Goal: Task Accomplishment & Management: Complete application form

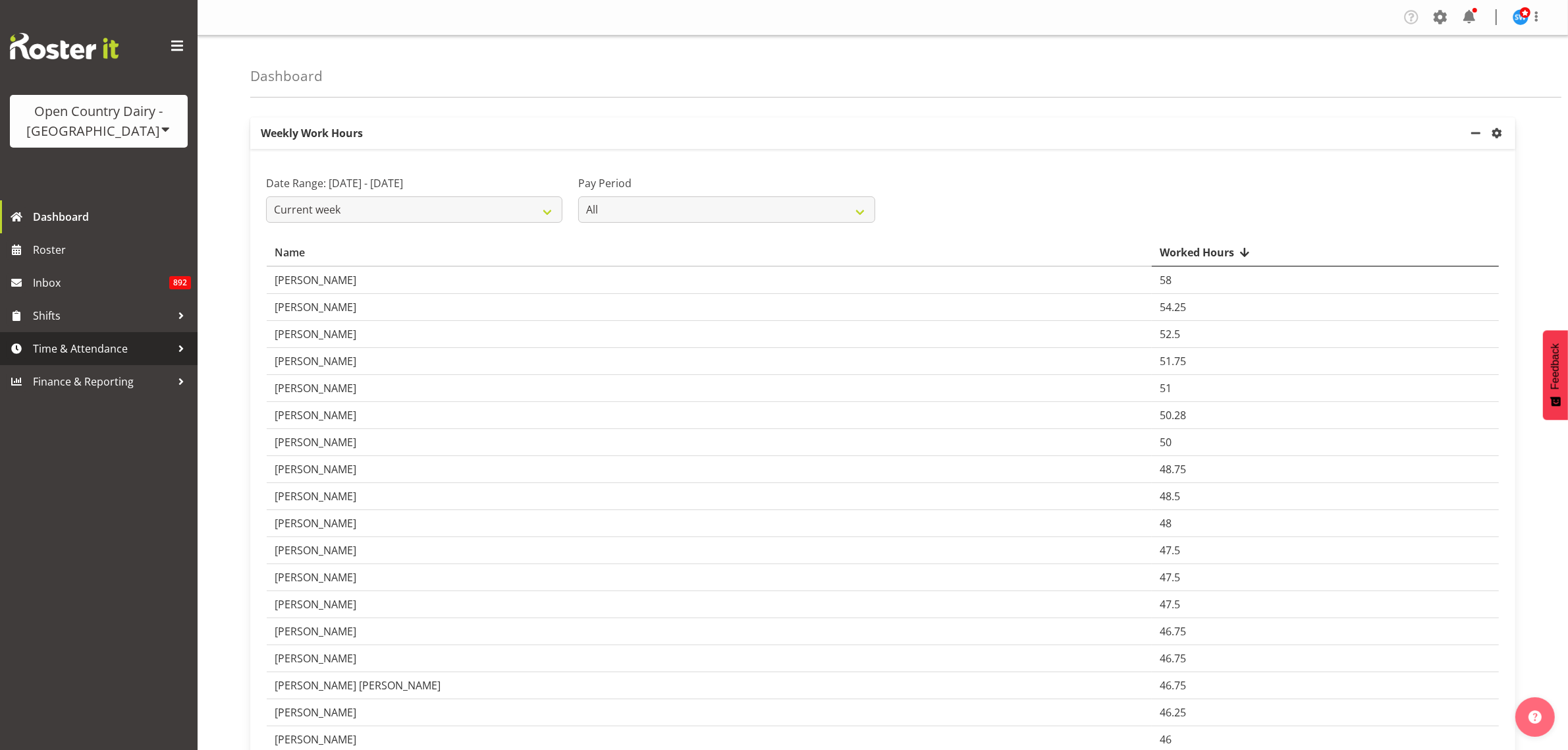
click at [73, 340] on span "Time & Attendance" at bounding box center [102, 349] width 138 height 20
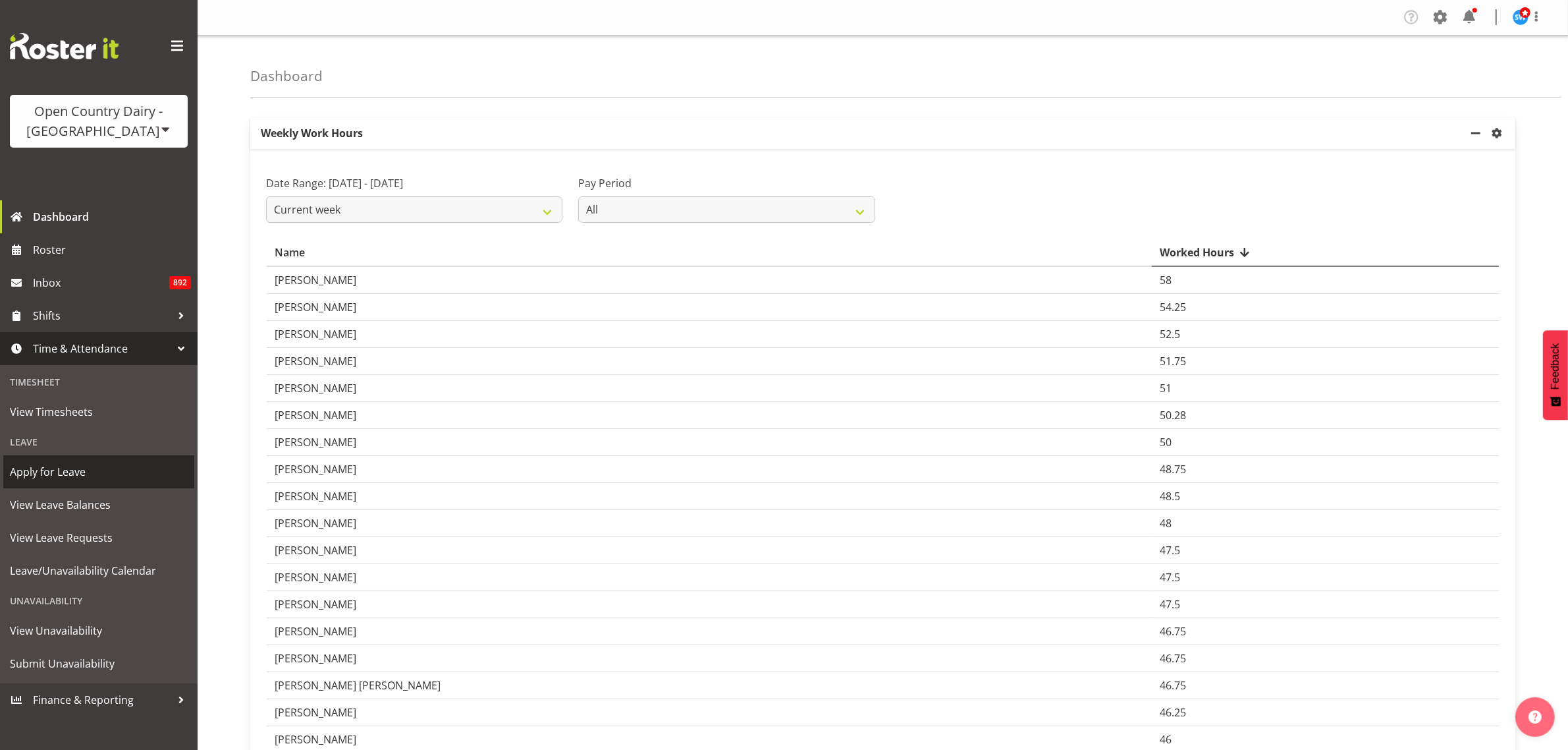
click at [61, 473] on span "Apply for Leave" at bounding box center [98, 472] width 178 height 20
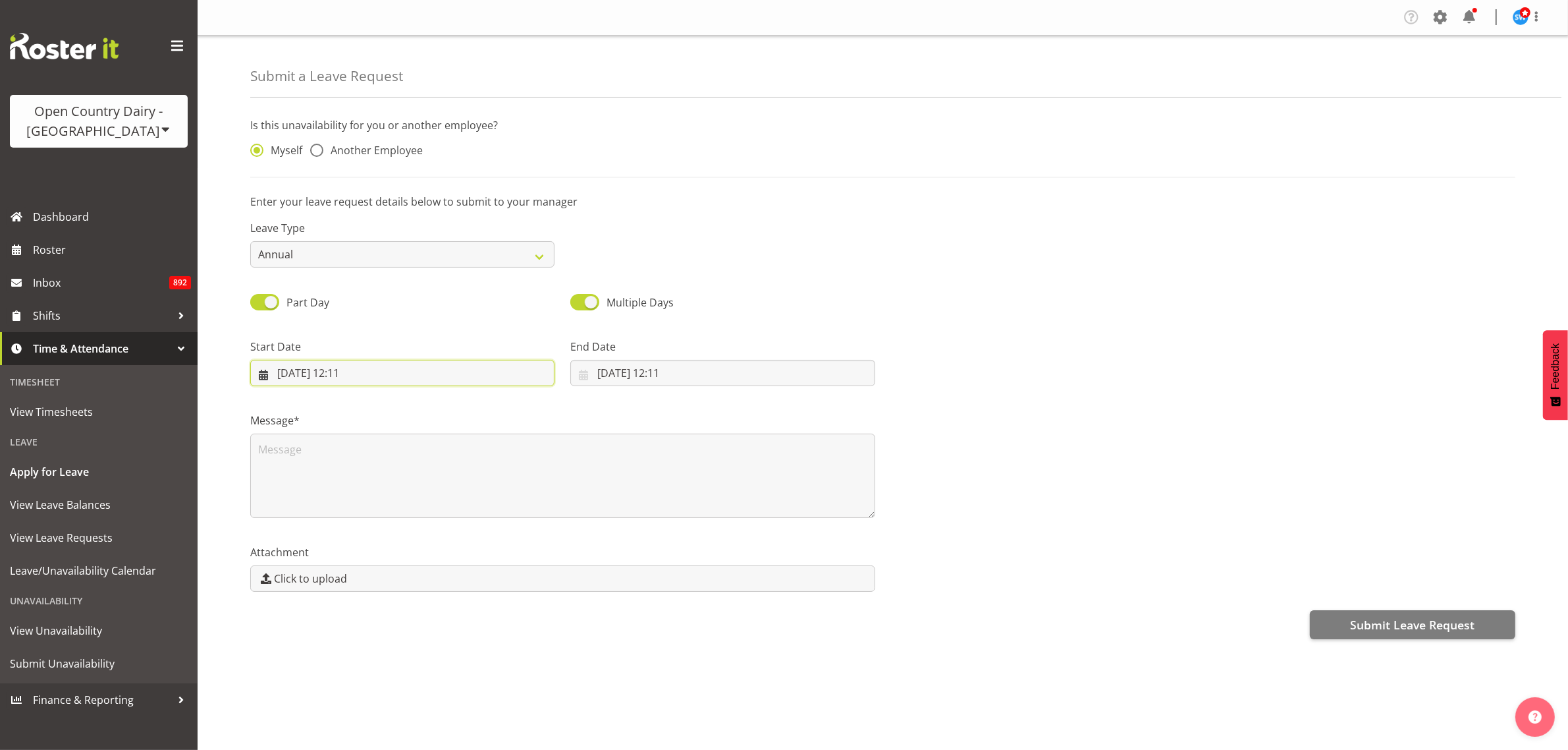
click at [313, 376] on input "[DATE] 12:11" at bounding box center [402, 373] width 305 height 26
click at [449, 479] on span "4" at bounding box center [450, 481] width 5 height 13
type input "[DATE] 12:11"
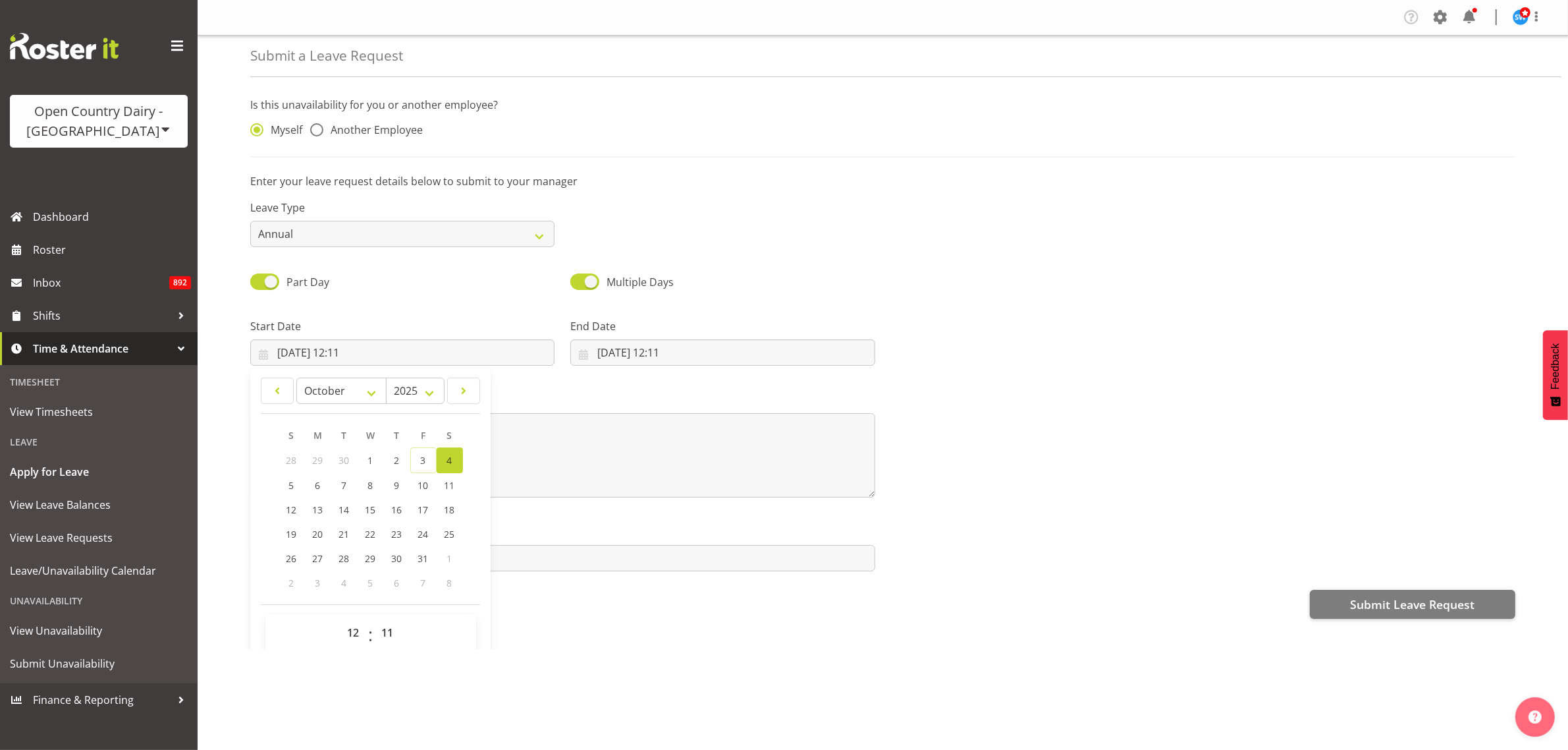
scroll to position [39, 0]
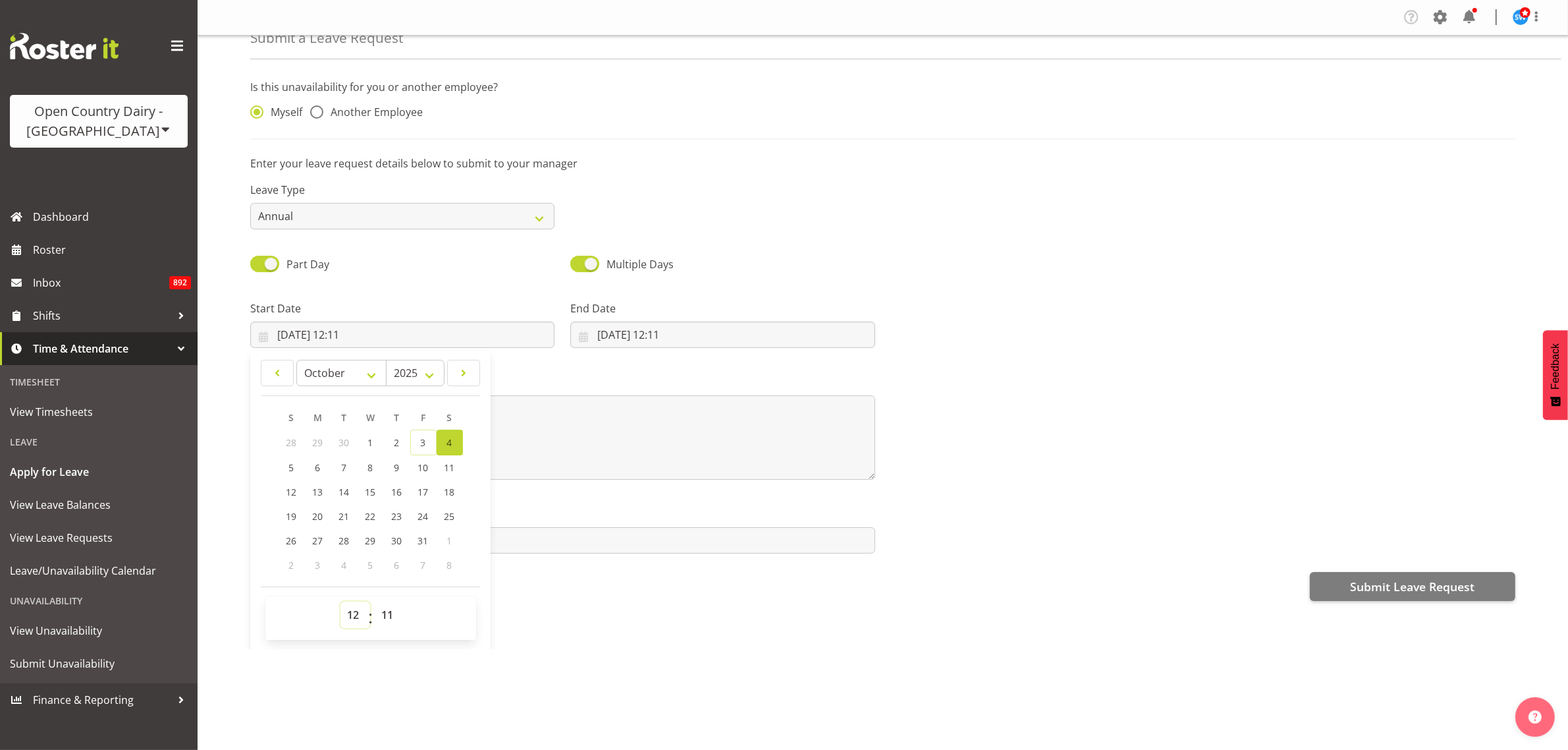
click at [353, 618] on select "00 01 02 03 04 05 06 07 08 09 10 11 12 13 14 15 16 17 18 19 20 21 22 23" at bounding box center [355, 615] width 29 height 26
click at [350, 618] on select "00 01 02 03 04 05 06 07 08 09 10 11 12 13 14 15 16 17 18 19 20 21 22 23" at bounding box center [355, 615] width 29 height 26
select select "6"
click at [341, 603] on select "00 01 02 03 04 05 06 07 08 09 10 11 12 13 14 15 16 17 18 19 20 21 22 23" at bounding box center [355, 615] width 29 height 26
type input "[DATE] 06:11"
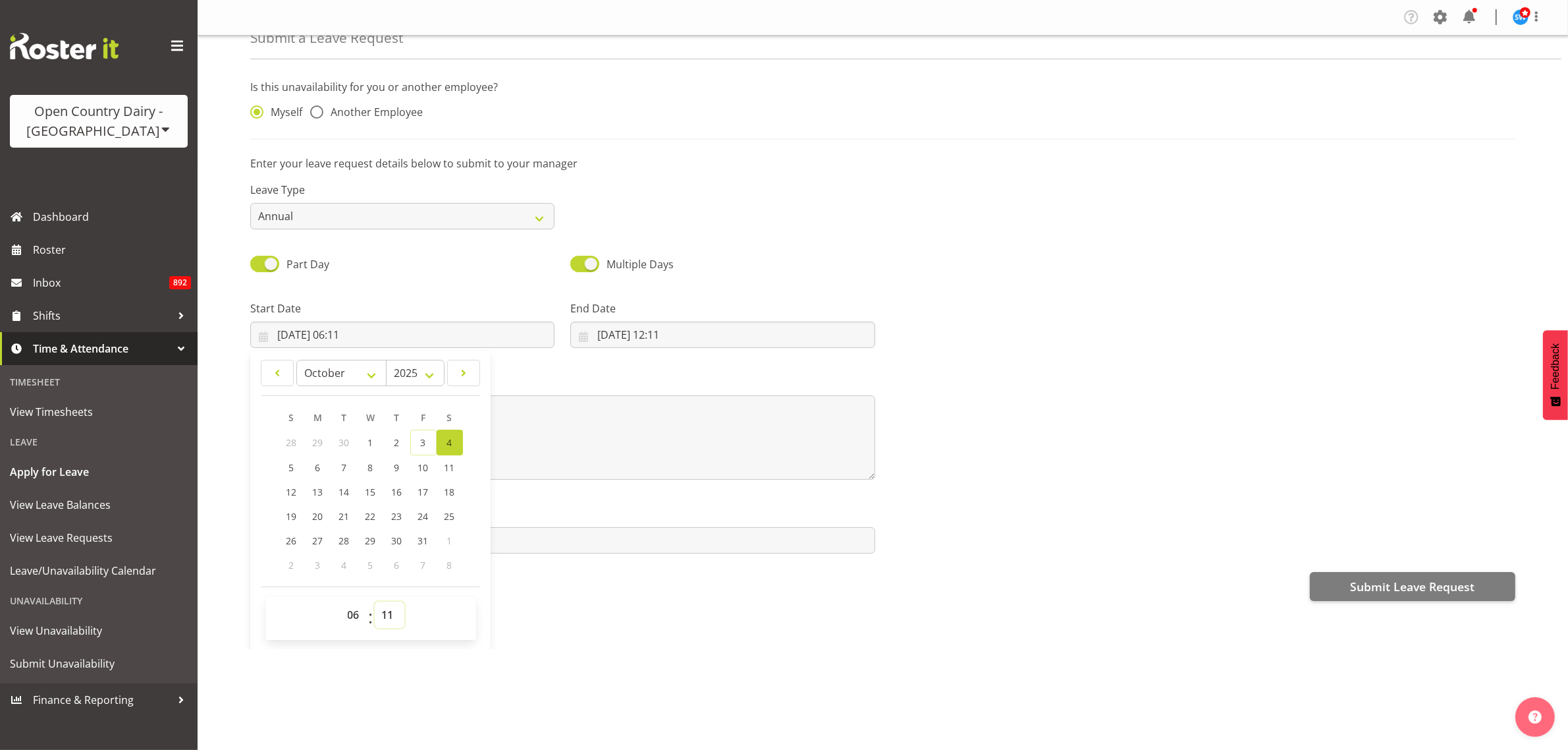
click at [392, 618] on select "00 01 02 03 04 05 06 07 08 09 10 11 12 13 14 15 16 17 18 19 20 21 22 23 24 25 2…" at bounding box center [389, 615] width 29 height 26
select select "30"
click at [375, 603] on select "00 01 02 03 04 05 06 07 08 09 10 11 12 13 14 15 16 17 18 19 20 21 22 23 24 25 2…" at bounding box center [389, 615] width 29 height 26
type input "[DATE] 06:30"
click at [726, 711] on div "Company Settings Roles & Skills Tasks Jobs Employees Locations & Departments Ac…" at bounding box center [883, 375] width 1371 height 750
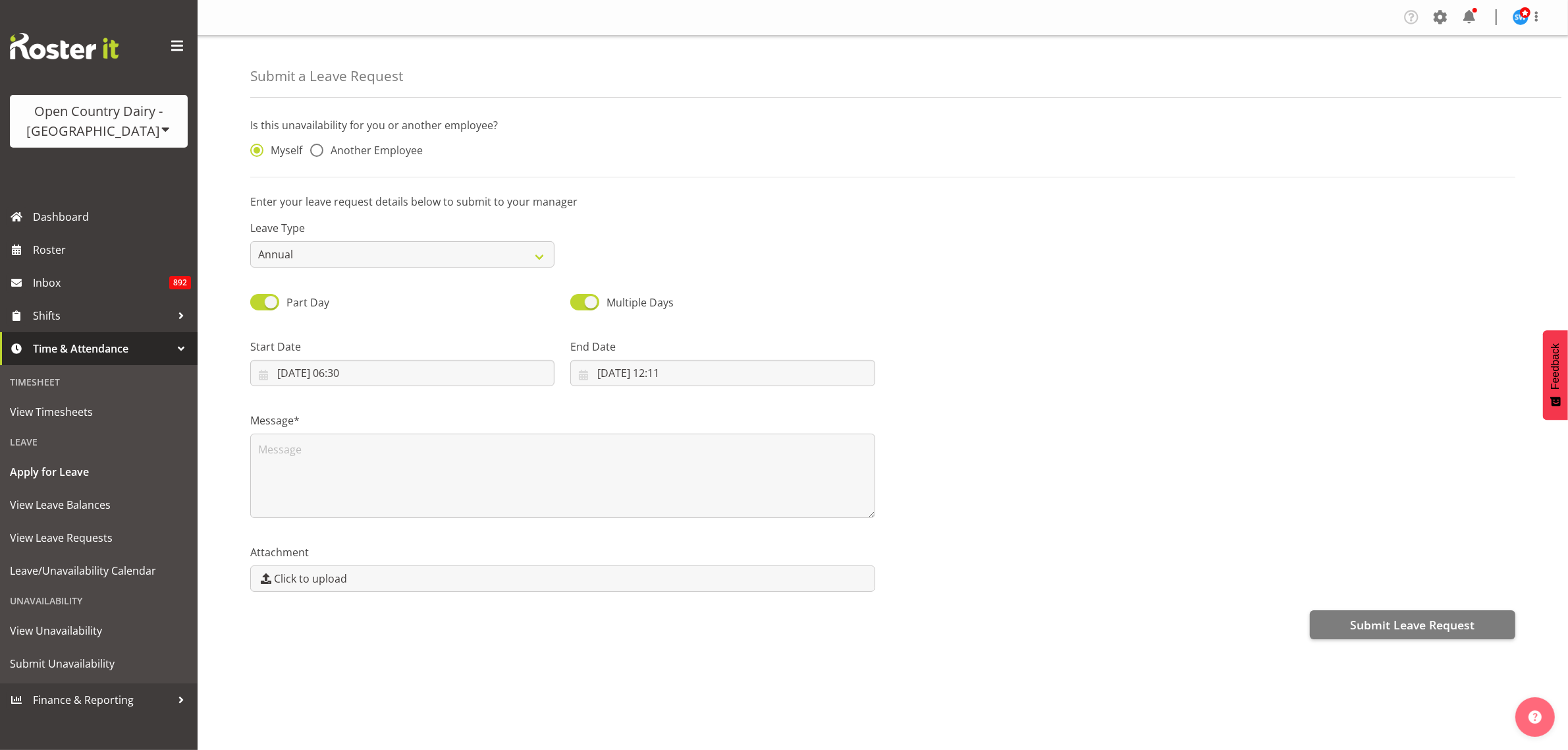
scroll to position [0, 0]
click at [630, 377] on input "[DATE] 12:11" at bounding box center [722, 373] width 305 height 26
click at [663, 506] on span "7" at bounding box center [664, 506] width 5 height 13
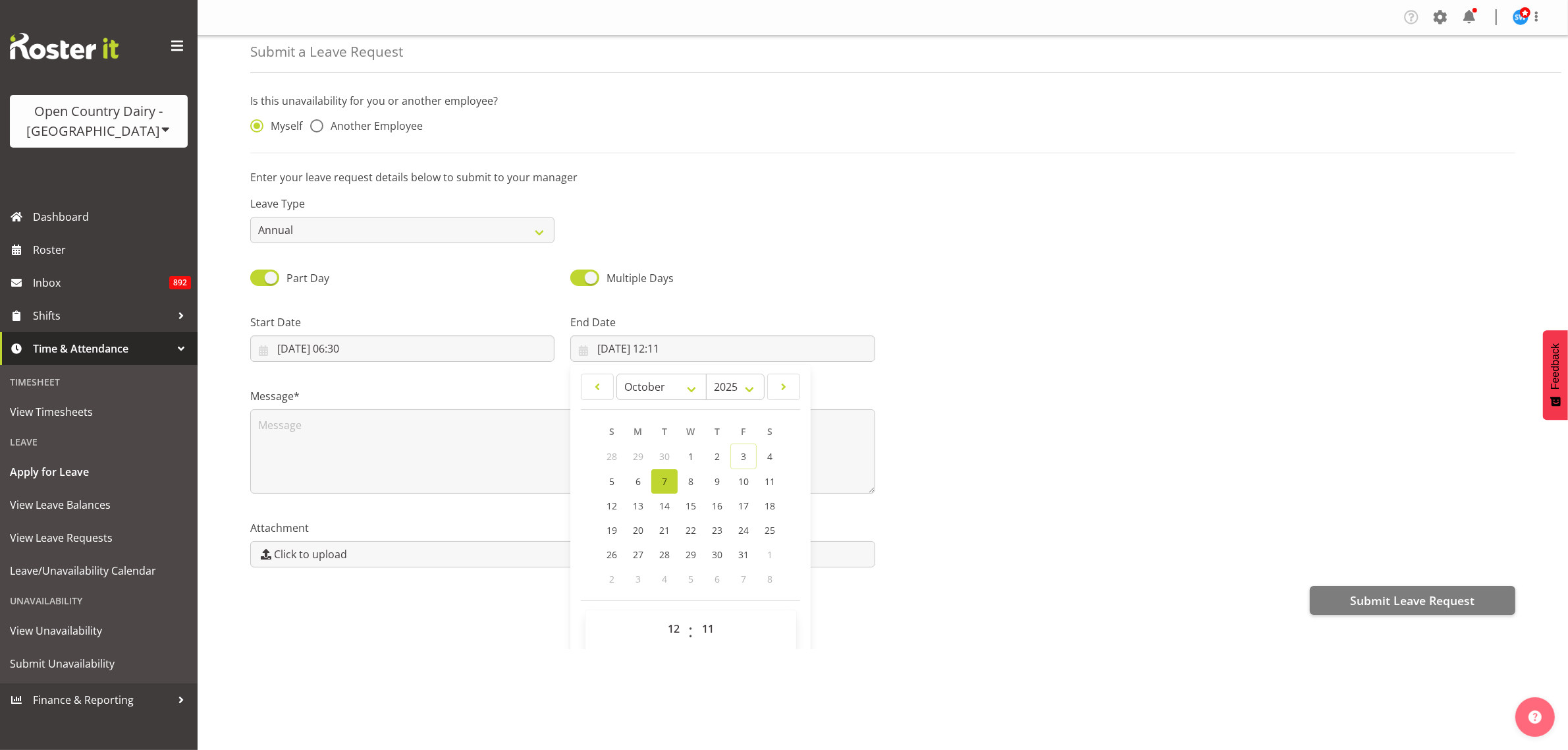
scroll to position [39, 0]
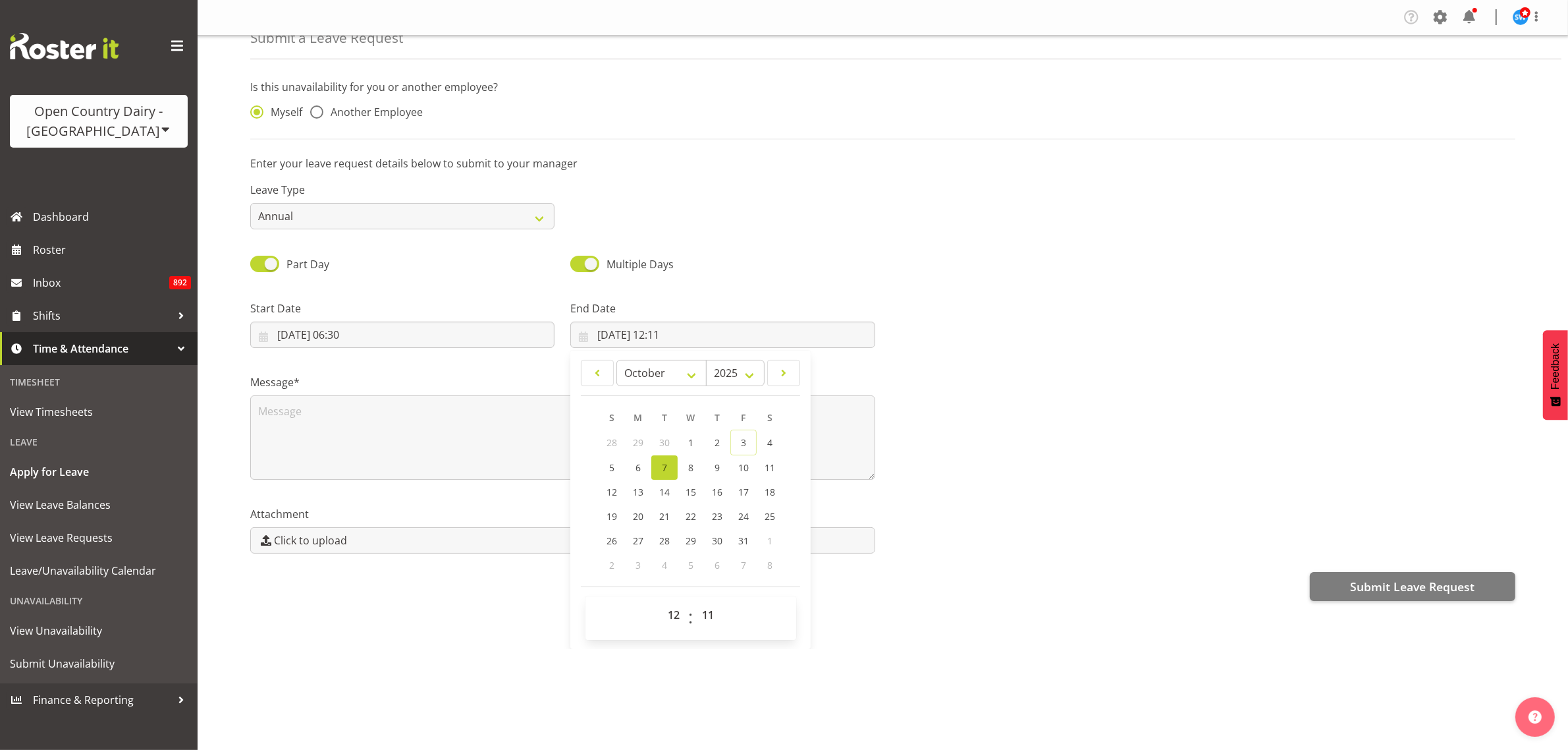
click at [662, 472] on span "7" at bounding box center [664, 467] width 5 height 13
type input "[DATE] 00:00"
select select "0"
click at [666, 613] on select "00 01 02 03 04 05 06 07 08 09 10 11 12 13 14 15 16 17 18 19 20 21 22 23" at bounding box center [675, 615] width 29 height 26
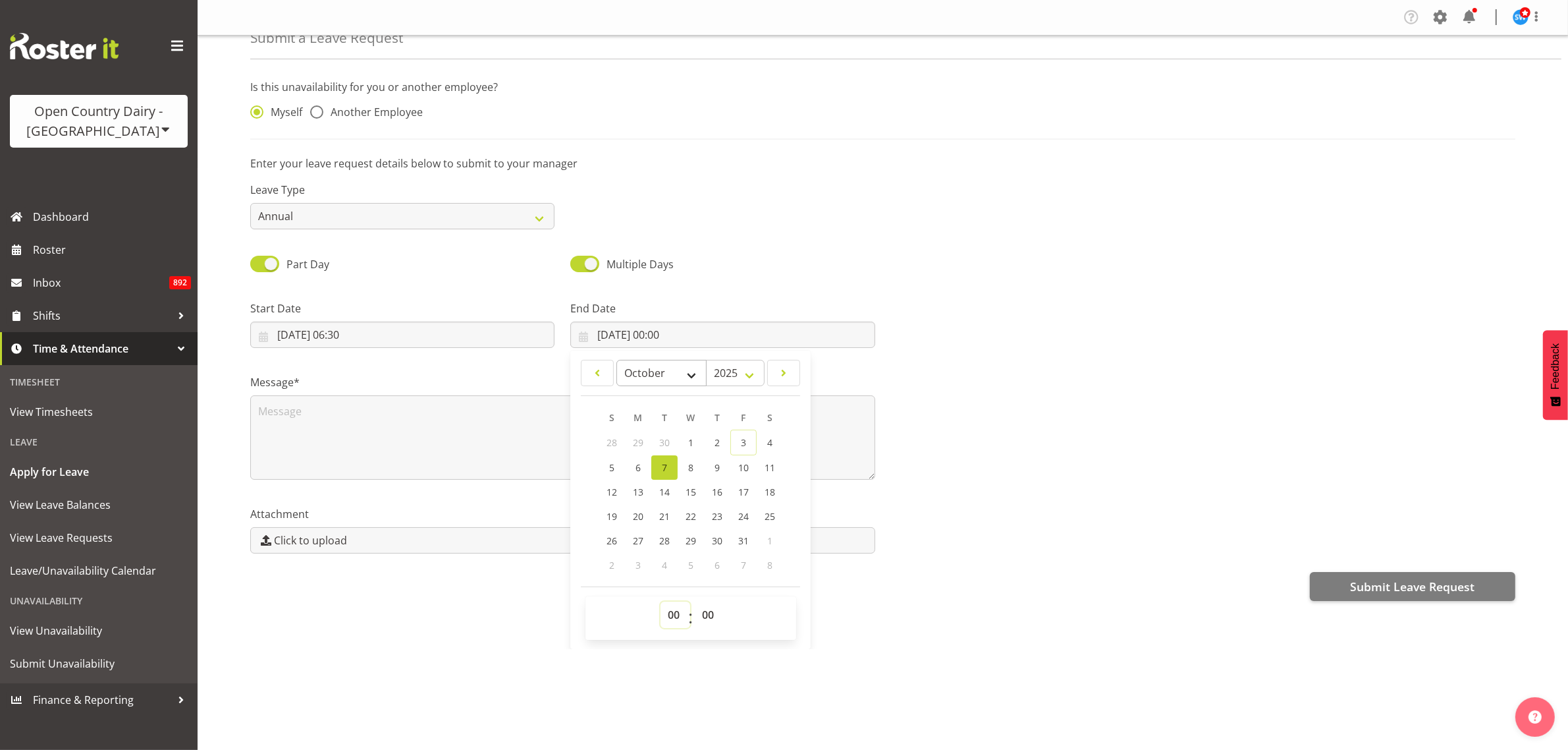
select select "4"
click at [660, 603] on select "00 01 02 03 04 05 06 07 08 09 10 11 12 13 14 15 16 17 18 19 20 21 22 23" at bounding box center [675, 615] width 29 height 26
type input "[DATE] 04:00"
click at [896, 604] on div "Is this unavailability for you or another employee? Myself Another Employee Ent…" at bounding box center [909, 340] width 1318 height 541
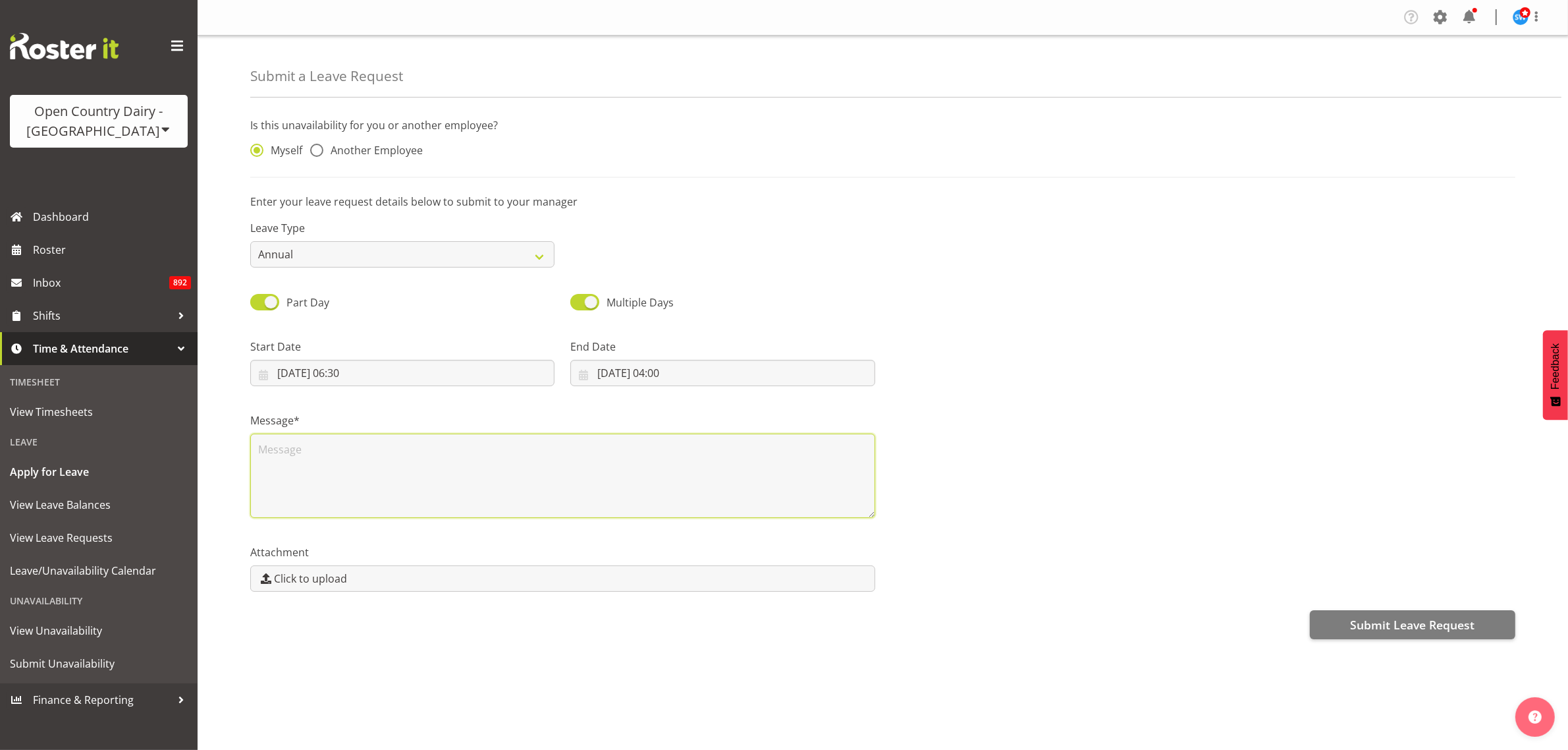
click at [413, 490] on textarea at bounding box center [562, 476] width 625 height 85
type textarea "Aopproved by [PERSON_NAME]"
click at [541, 265] on select "Annual Sick Leave Without Pay Bereavement Domestic Violence Parental Jury Servi…" at bounding box center [402, 254] width 305 height 26
select select "Other"
click at [250, 242] on select "Annual Sick Leave Without Pay Bereavement Domestic Violence Parental Jury Servi…" at bounding box center [402, 254] width 305 height 26
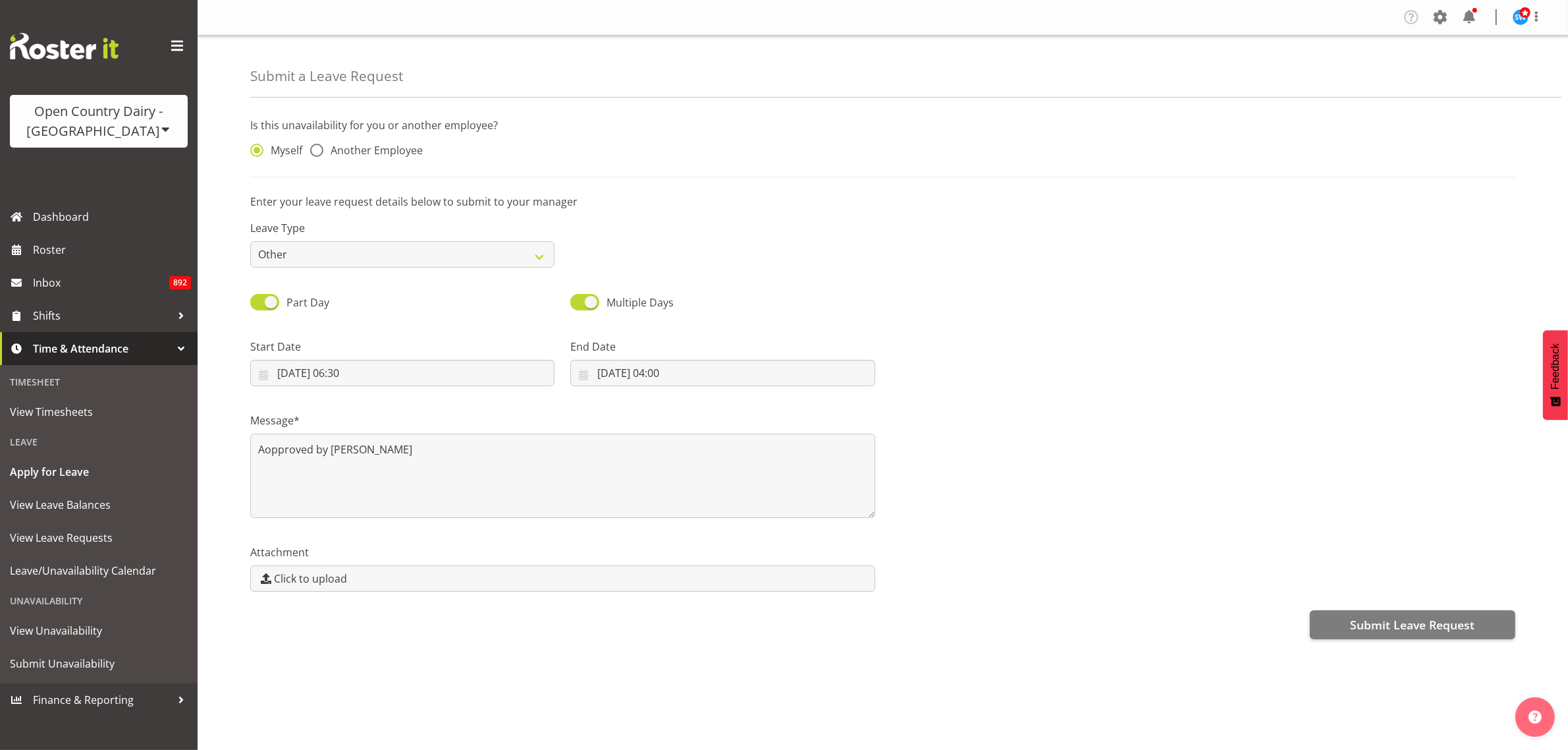
click at [1025, 271] on div "Leave Type Annual Sick Leave Without Pay Bereavement Domestic Violence Parental…" at bounding box center [883, 239] width 1281 height 74
click at [320, 153] on span at bounding box center [317, 150] width 13 height 13
click at [319, 153] on input "Another Employee" at bounding box center [314, 150] width 8 height 8
radio input "true"
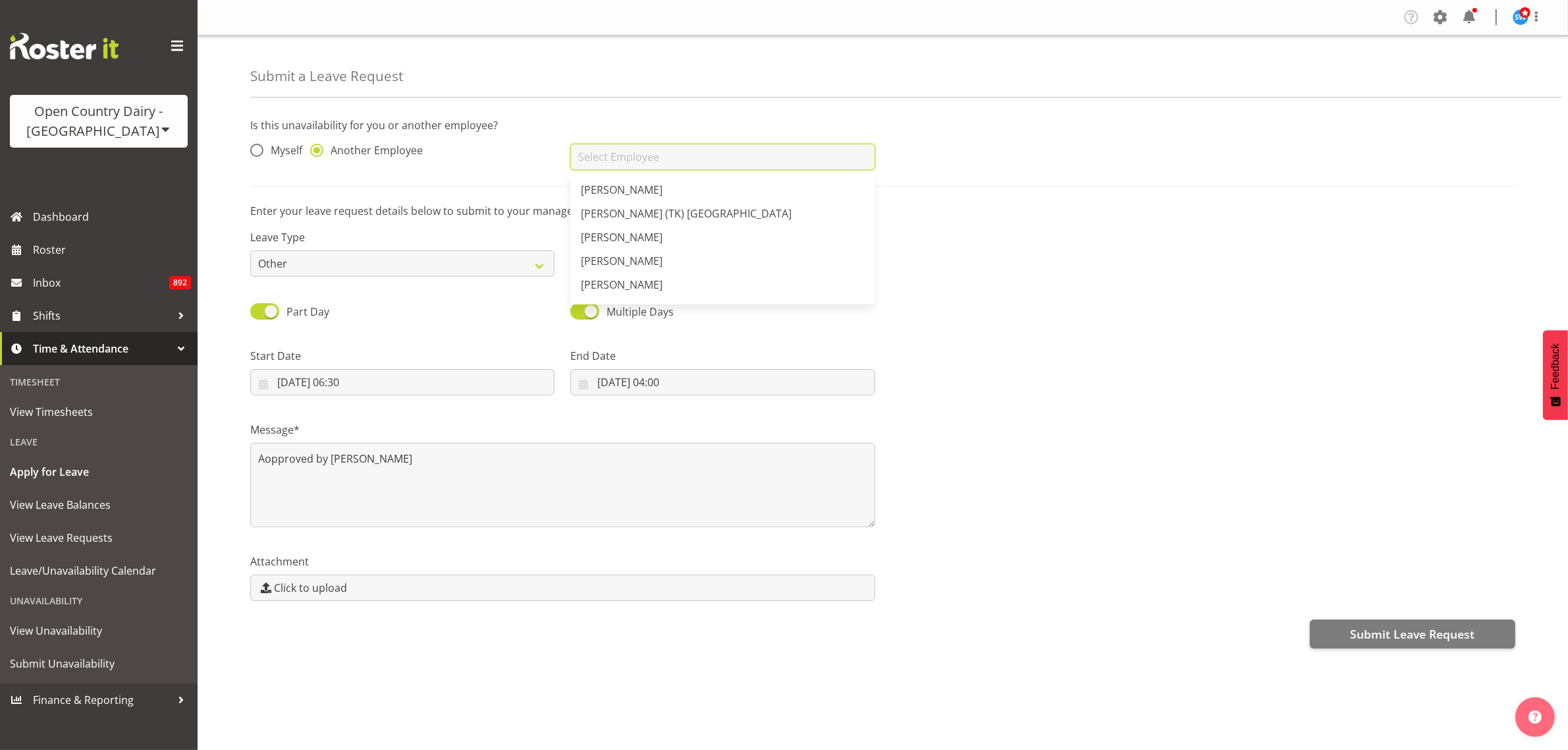
click at [598, 146] on input "text" at bounding box center [722, 157] width 305 height 26
click at [601, 190] on span "[PERSON_NAME]" at bounding box center [622, 189] width 82 height 14
type input "[PERSON_NAME]"
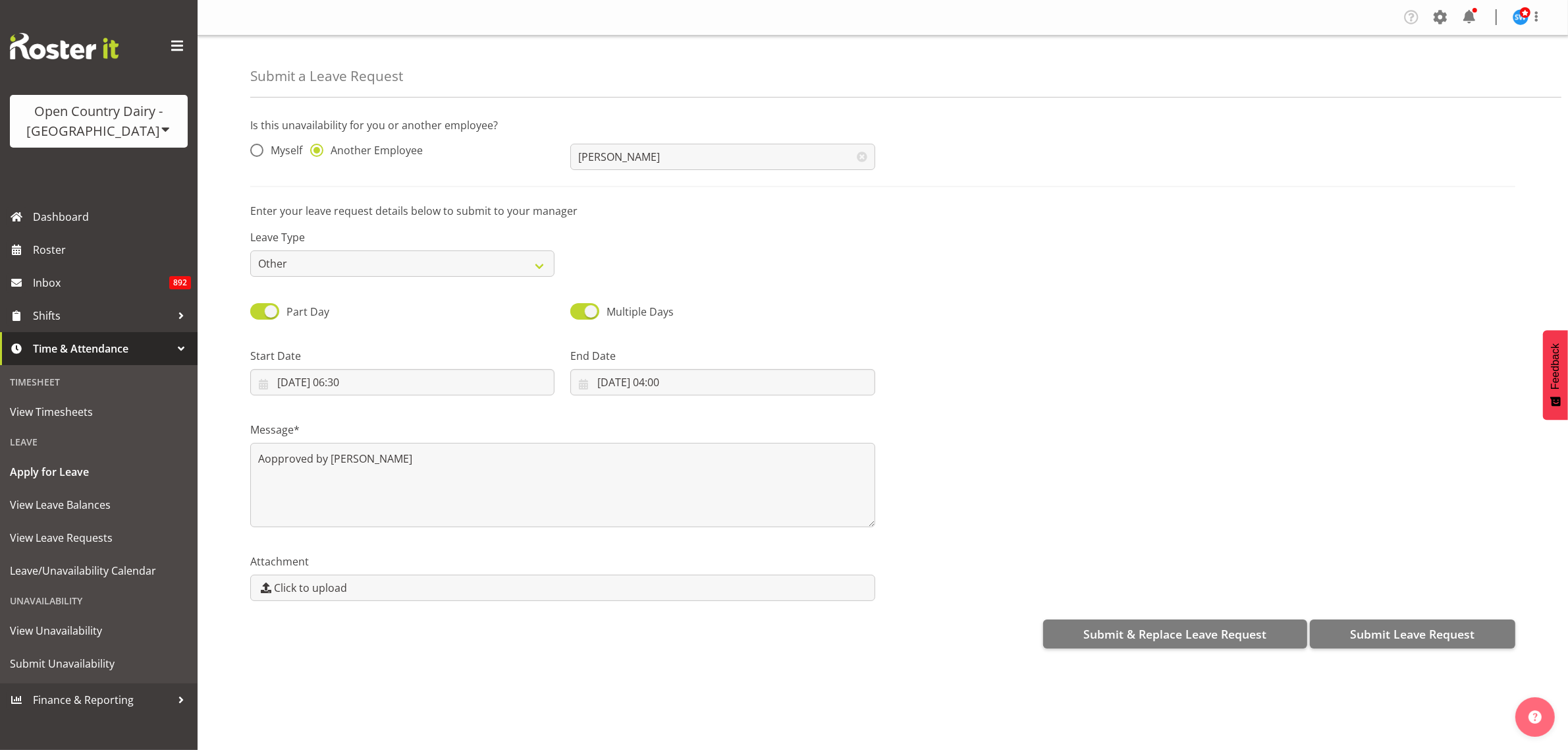
click at [982, 274] on div "Leave Type Annual Sick Leave Without Pay Bereavement Domestic Violence Parental…" at bounding box center [883, 248] width 1281 height 74
click at [982, 274] on div "Leave Type Annual Sick Leave Without Pay Bereavement Domestic Violence Parental…" at bounding box center [883, 248] width 1281 height 74
click at [1397, 634] on span "Submit Leave Request" at bounding box center [1412, 634] width 125 height 17
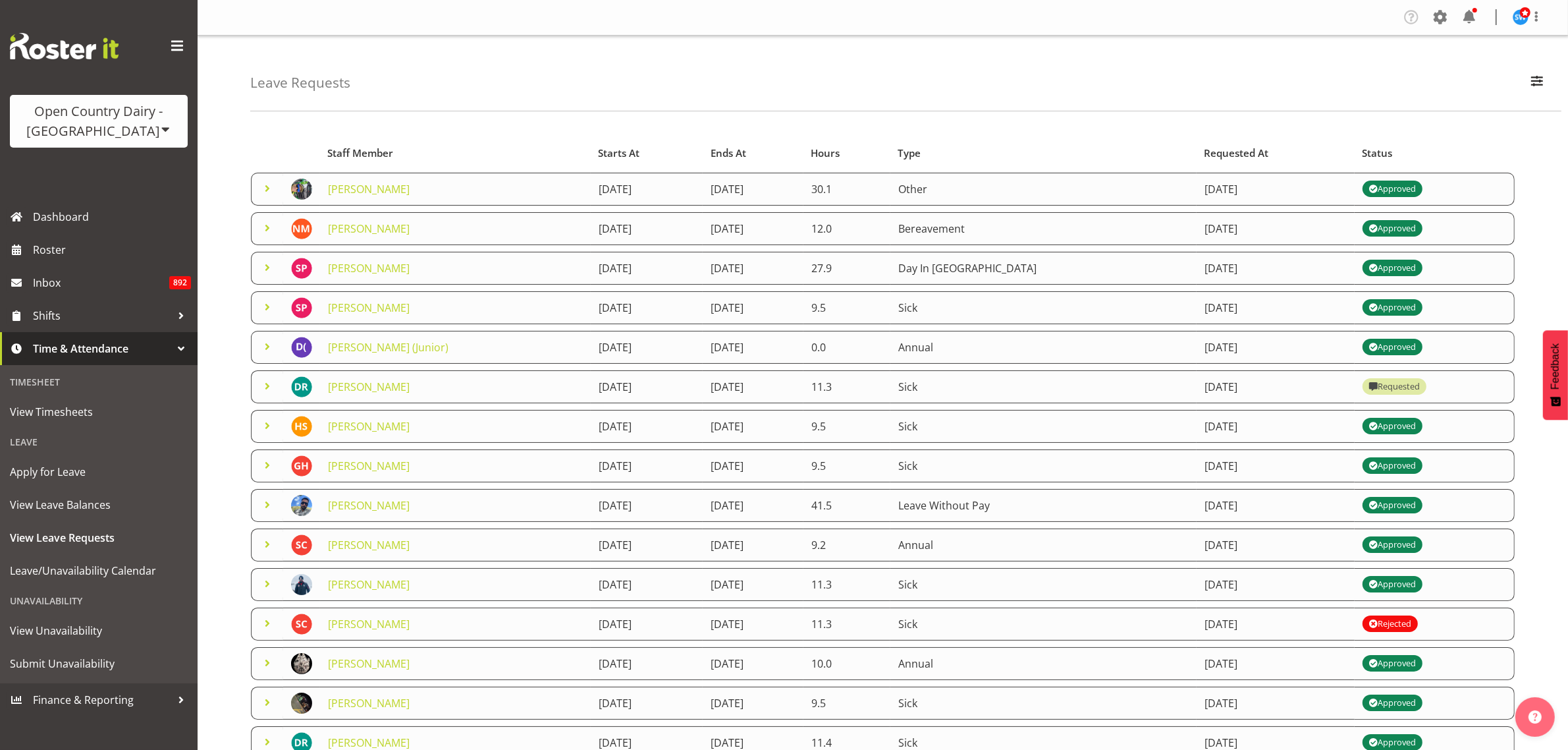
click at [267, 390] on span at bounding box center [267, 386] width 16 height 16
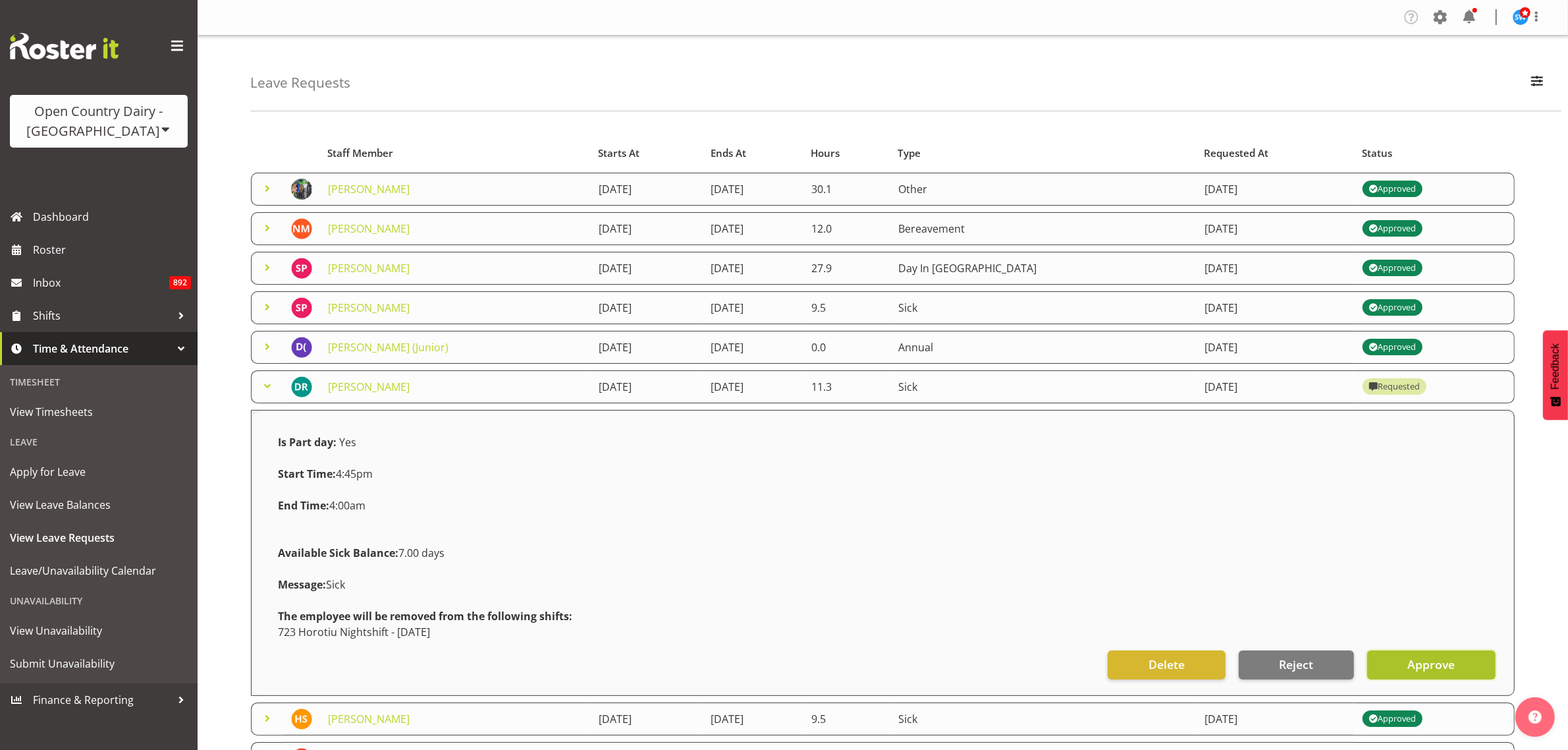
click at [1408, 667] on span "Approve" at bounding box center [1431, 664] width 48 height 17
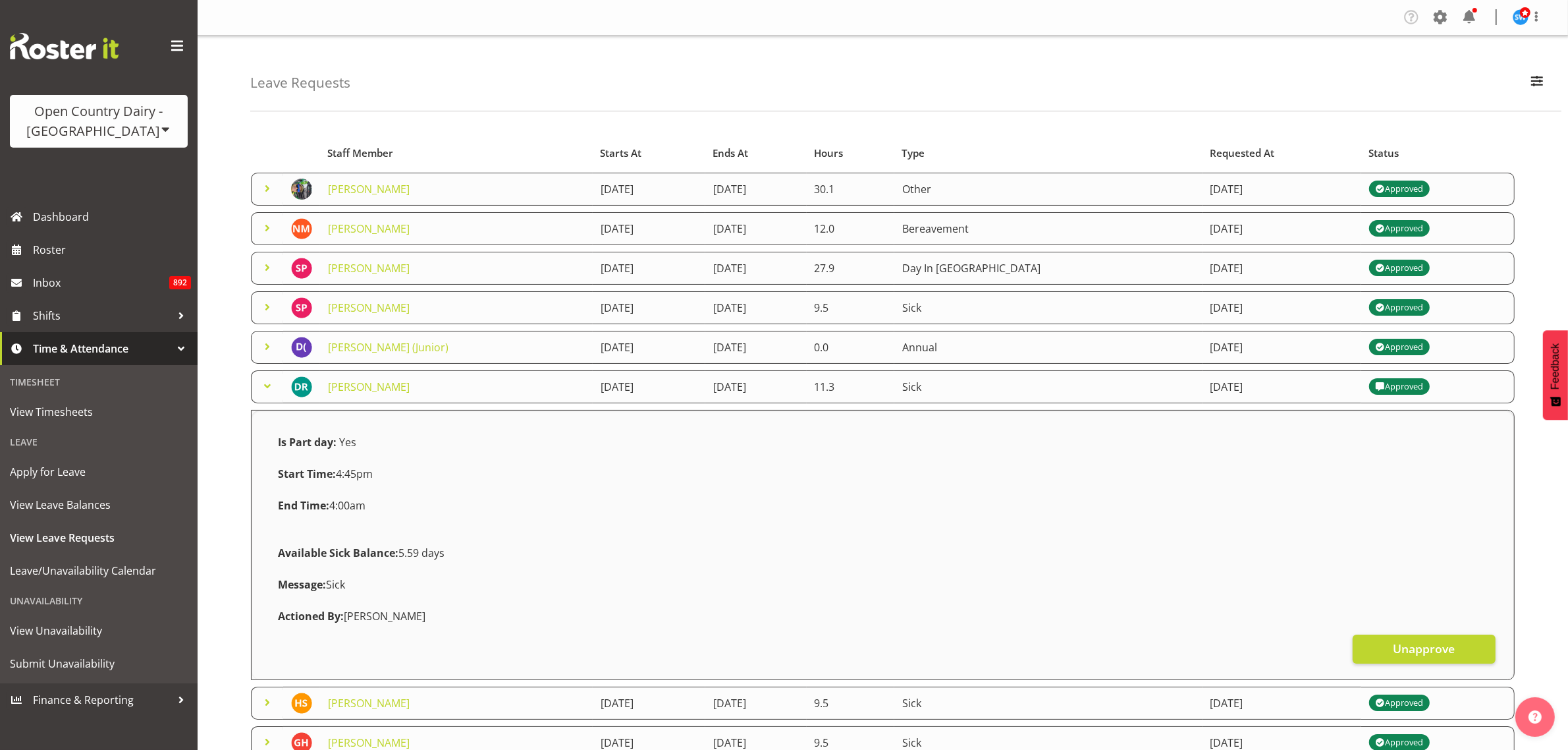
drag, startPoint x: 267, startPoint y: 389, endPoint x: 268, endPoint y: 408, distance: 19.0
click at [267, 390] on span at bounding box center [267, 386] width 16 height 16
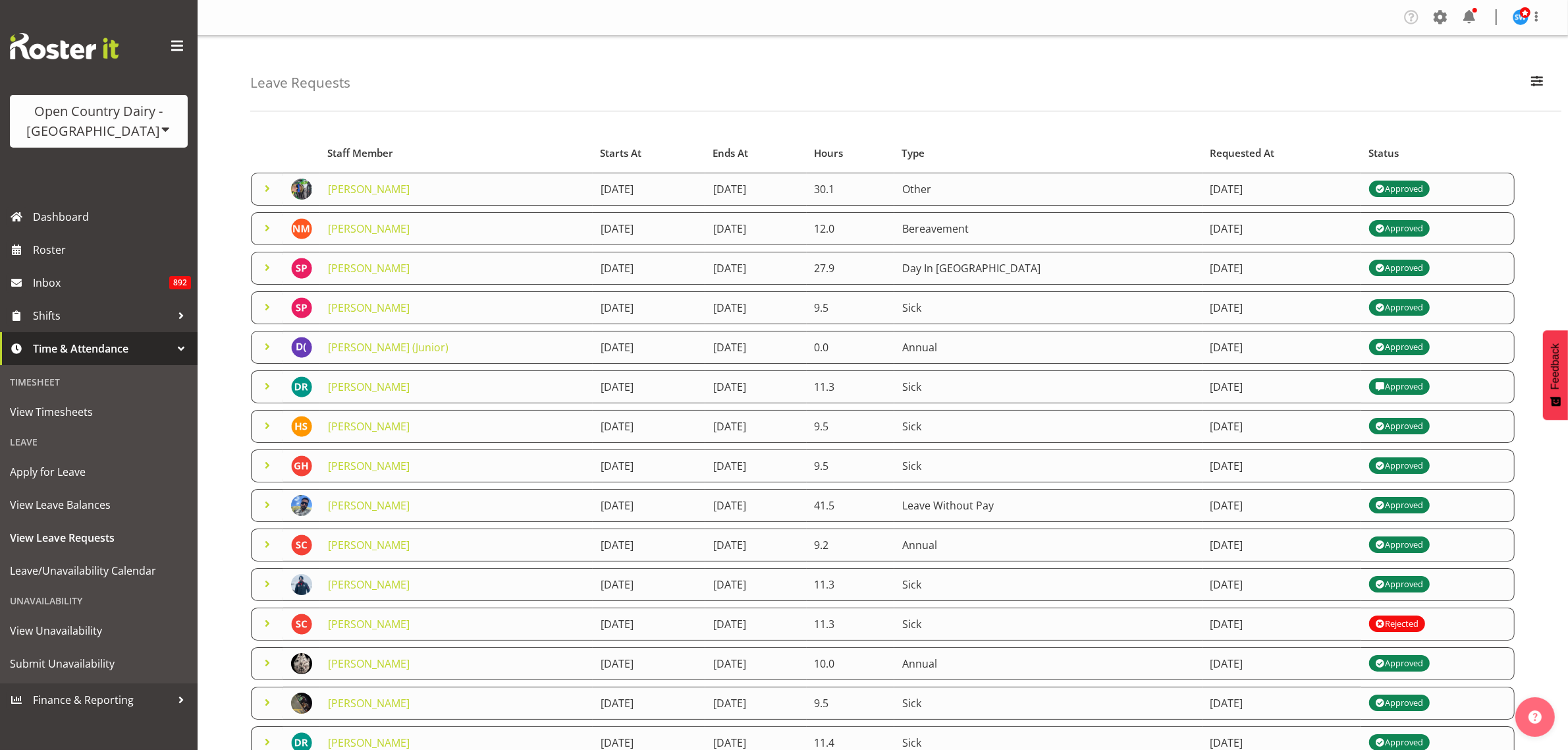
click at [265, 228] on span at bounding box center [267, 228] width 16 height 16
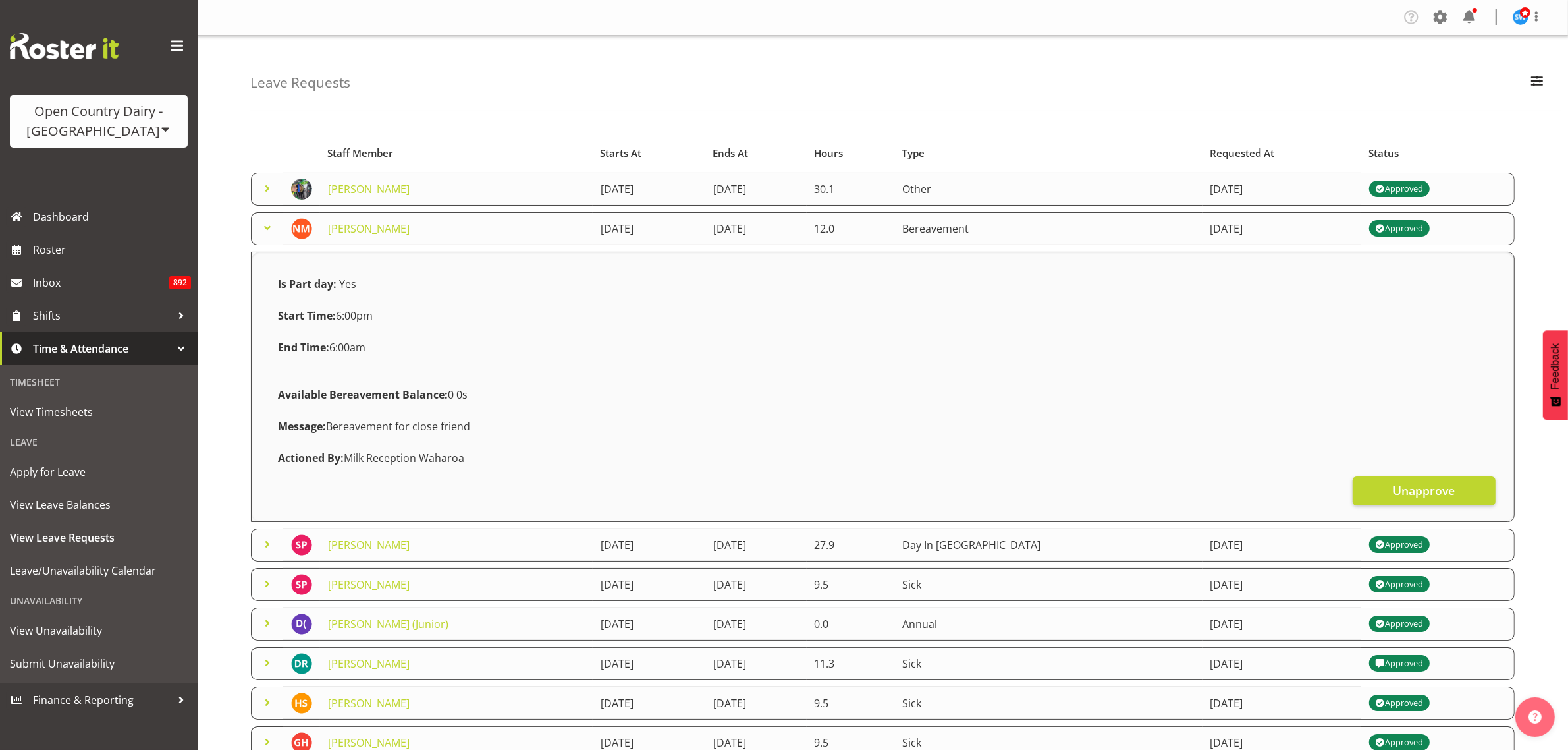
click at [268, 231] on span at bounding box center [267, 228] width 16 height 16
